Goal: Find specific page/section: Go to known website

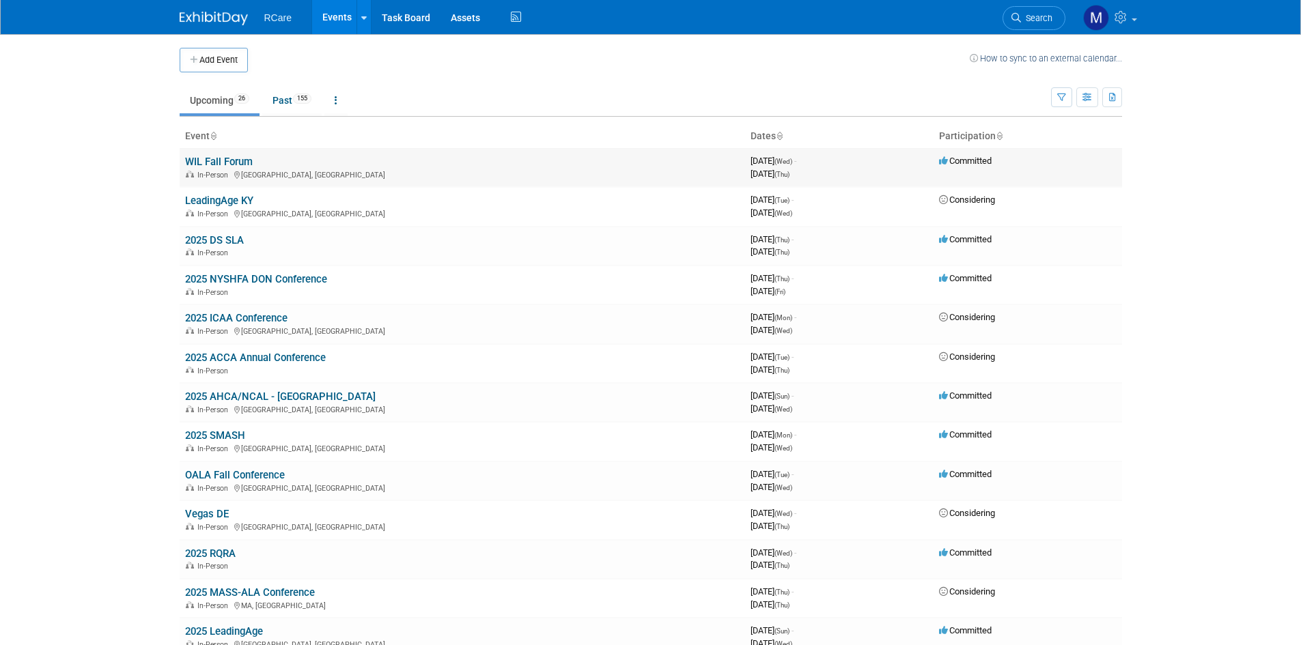
click at [247, 158] on link "WIL Fall Forum" at bounding box center [219, 162] width 68 height 12
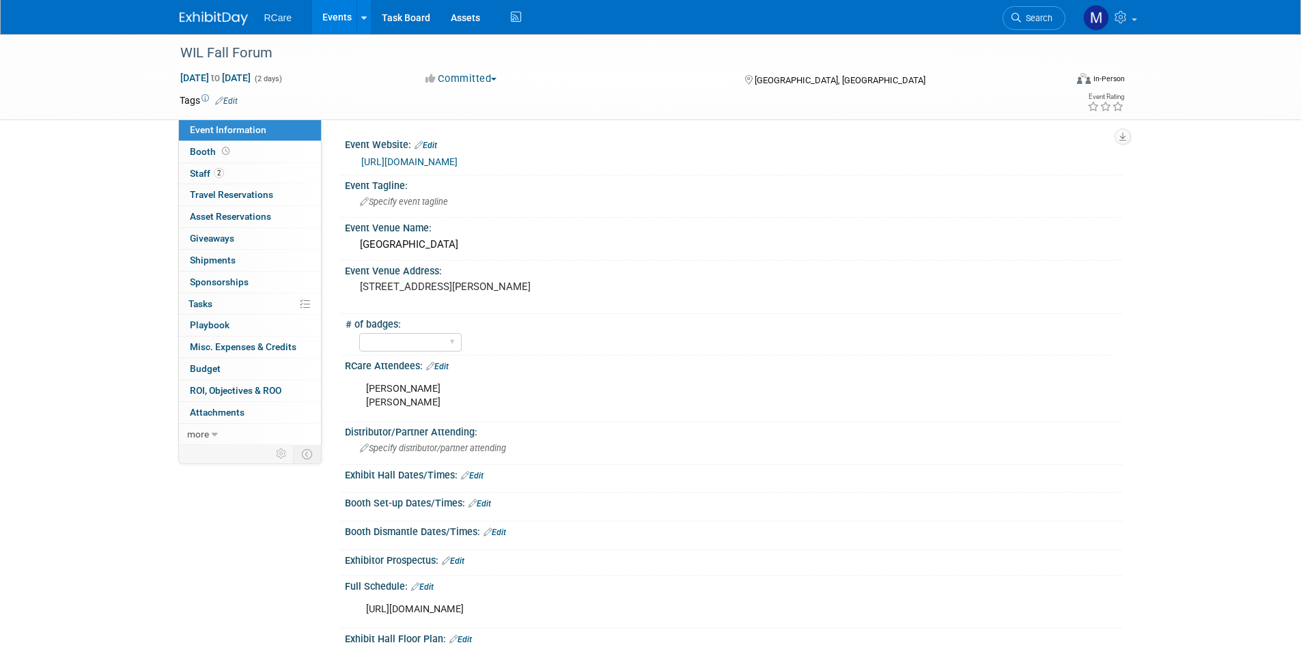
drag, startPoint x: 641, startPoint y: 166, endPoint x: 363, endPoint y: 163, distance: 277.9
click at [363, 163] on div "https://www.argentum.org/events/women-in-leadership-forum/" at bounding box center [736, 162] width 750 height 16
copy link "https://www.argentum.org/events/women-in-leadership-forum/"
